Goal: Find specific page/section: Find specific page/section

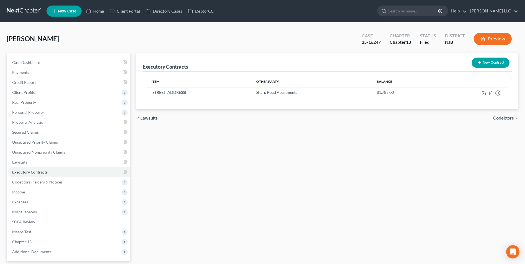
click at [27, 12] on link at bounding box center [24, 11] width 35 height 10
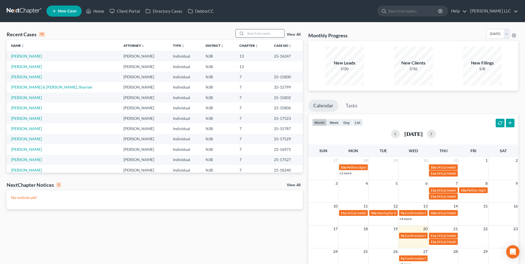
click at [258, 34] on input "search" at bounding box center [265, 33] width 39 height 8
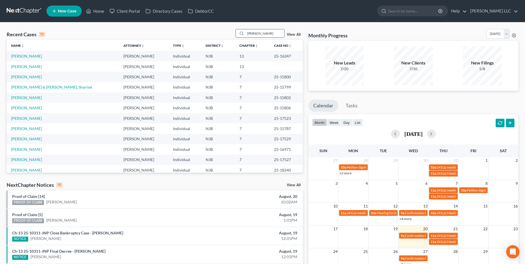
type input "[PERSON_NAME]"
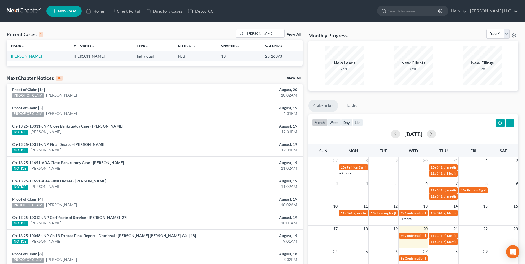
click at [25, 55] on link "[PERSON_NAME]" at bounding box center [26, 56] width 31 height 5
select select "4"
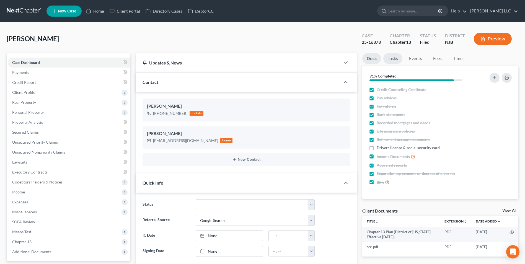
click at [394, 60] on link "Tasks" at bounding box center [393, 58] width 19 height 11
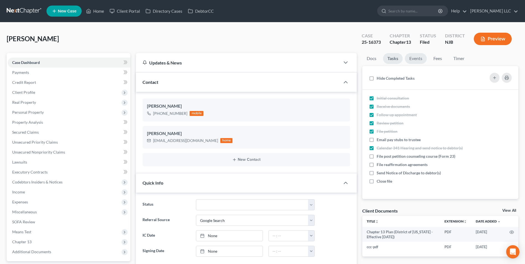
click at [414, 61] on link "Events" at bounding box center [416, 58] width 22 height 11
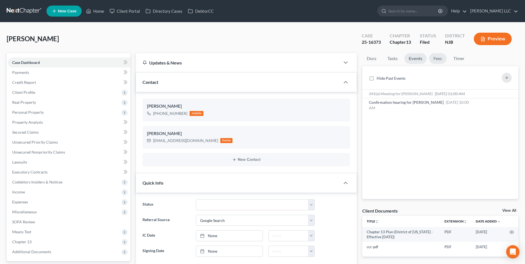
click at [440, 58] on link "Fees" at bounding box center [438, 58] width 18 height 11
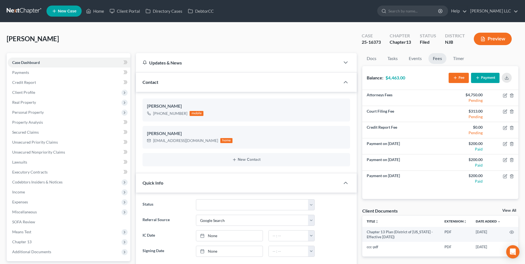
click at [22, 9] on link at bounding box center [24, 11] width 35 height 10
